Goal: Task Accomplishment & Management: Manage account settings

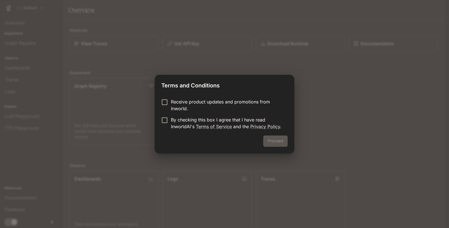
click at [201, 97] on div "Receive product updates and promotions from Inworld. By checking this box I agr…" at bounding box center [225, 115] width 140 height 42
click at [192, 103] on p "Receive product updates and promotions from Inworld." at bounding box center [227, 104] width 112 height 13
click at [180, 118] on p "By checking this box I agree that I have read InworldAI's Terms of Service and …" at bounding box center [227, 122] width 112 height 13
click at [180, 103] on p "Receive product updates and promotions from Inworld." at bounding box center [227, 104] width 112 height 13
click at [267, 141] on button "Proceed" at bounding box center [275, 140] width 24 height 11
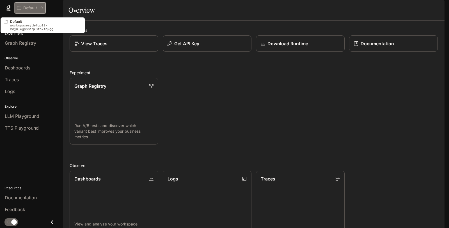
click at [28, 6] on p "Default" at bounding box center [30, 8] width 14 height 5
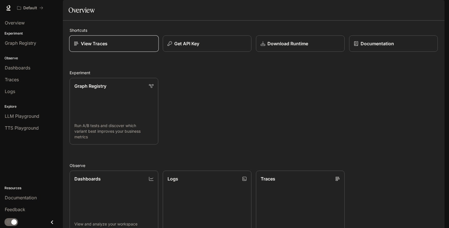
scroll to position [127, 0]
